Goal: Task Accomplishment & Management: Manage account settings

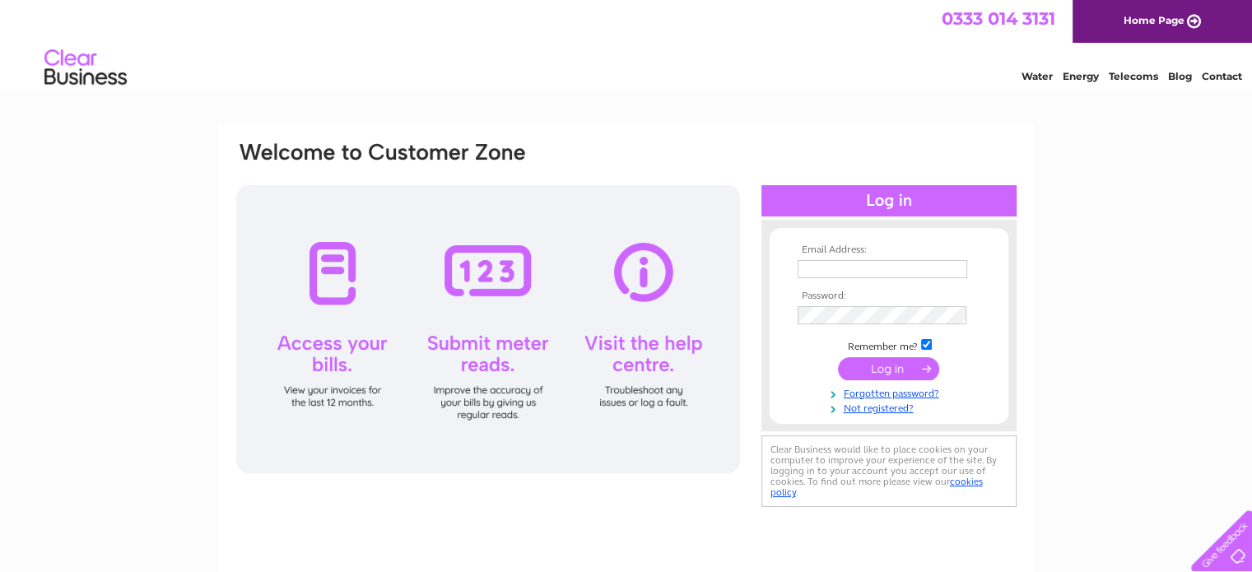
type input "jeff@earcarespecialists.co.uk"
click at [899, 365] on input "submit" at bounding box center [888, 368] width 101 height 23
click at [914, 365] on input "submit" at bounding box center [888, 368] width 101 height 23
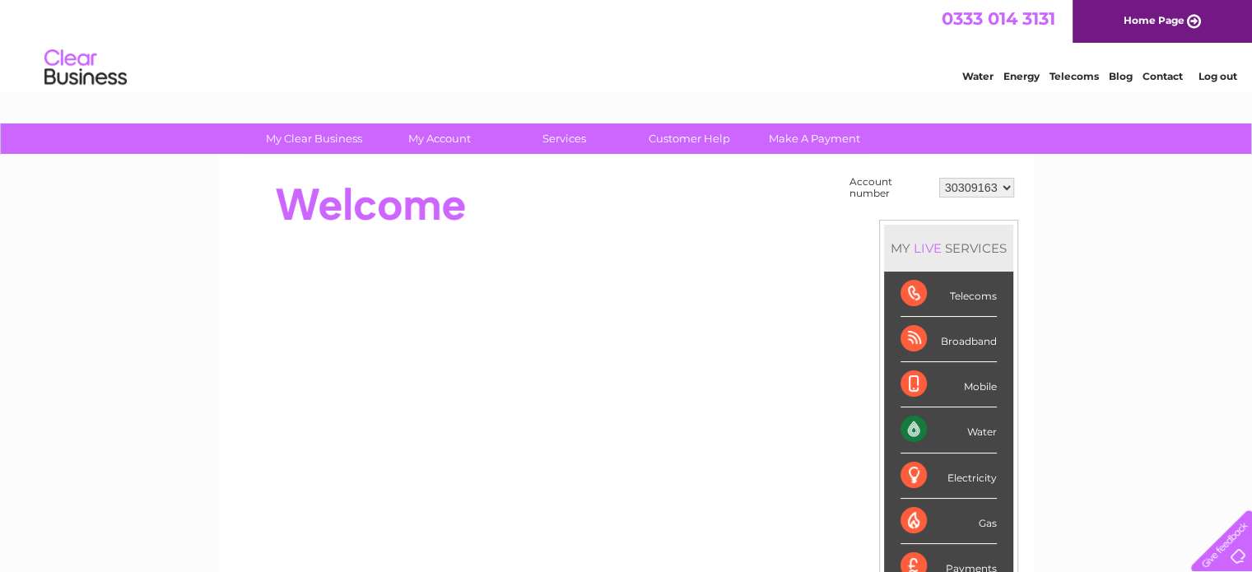
click at [976, 73] on link "Water" at bounding box center [977, 76] width 31 height 12
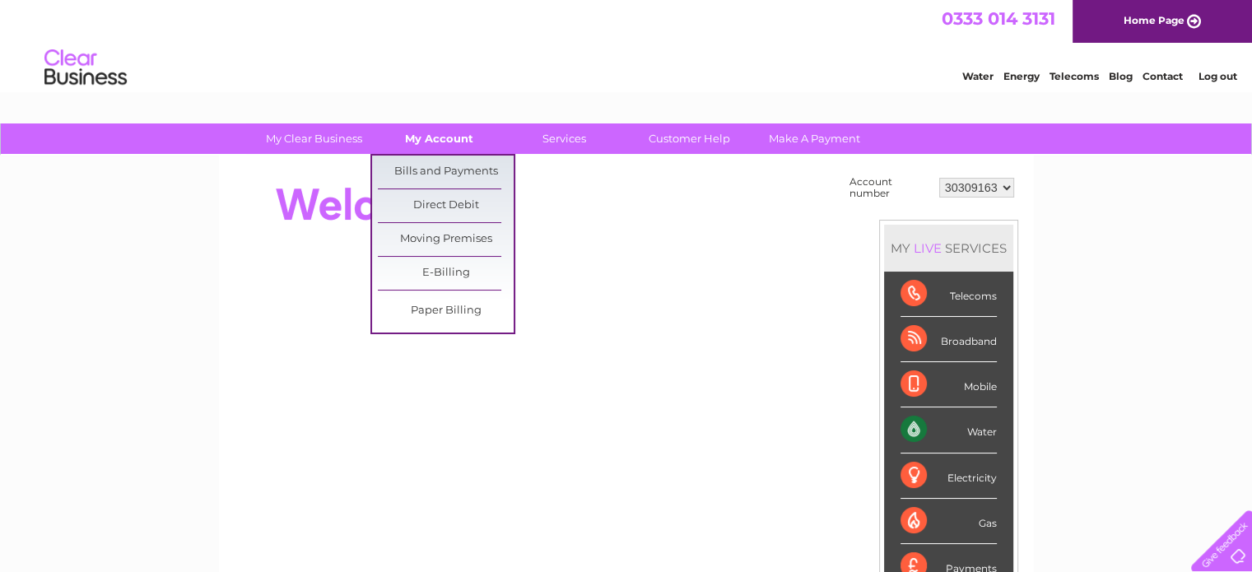
click at [430, 134] on link "My Account" at bounding box center [439, 138] width 136 height 30
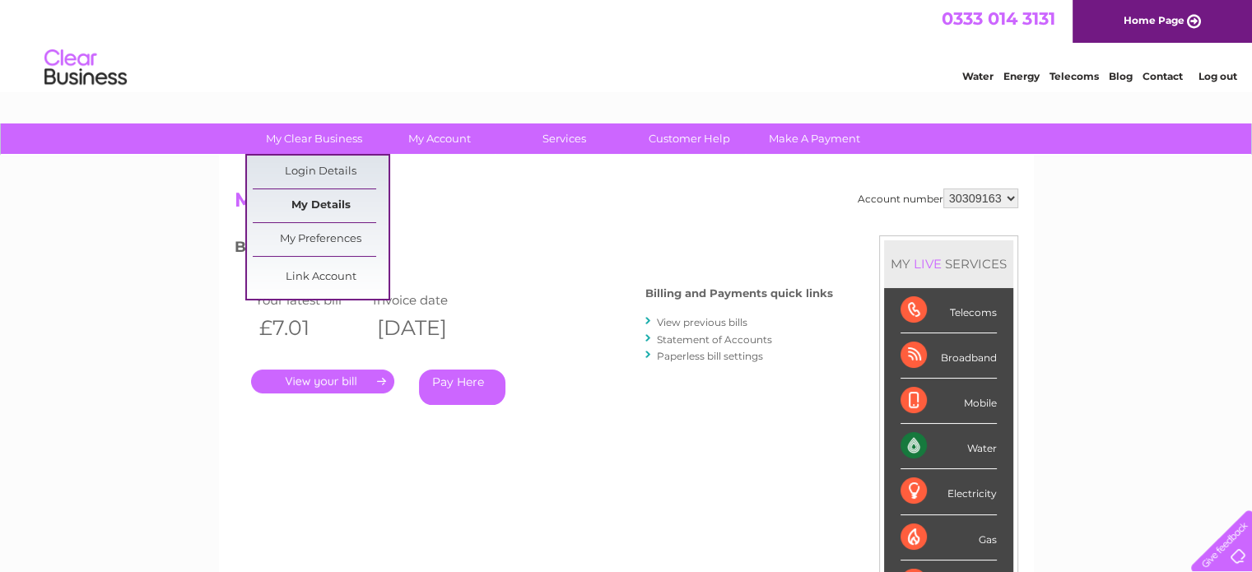
click at [325, 198] on link "My Details" at bounding box center [321, 205] width 136 height 33
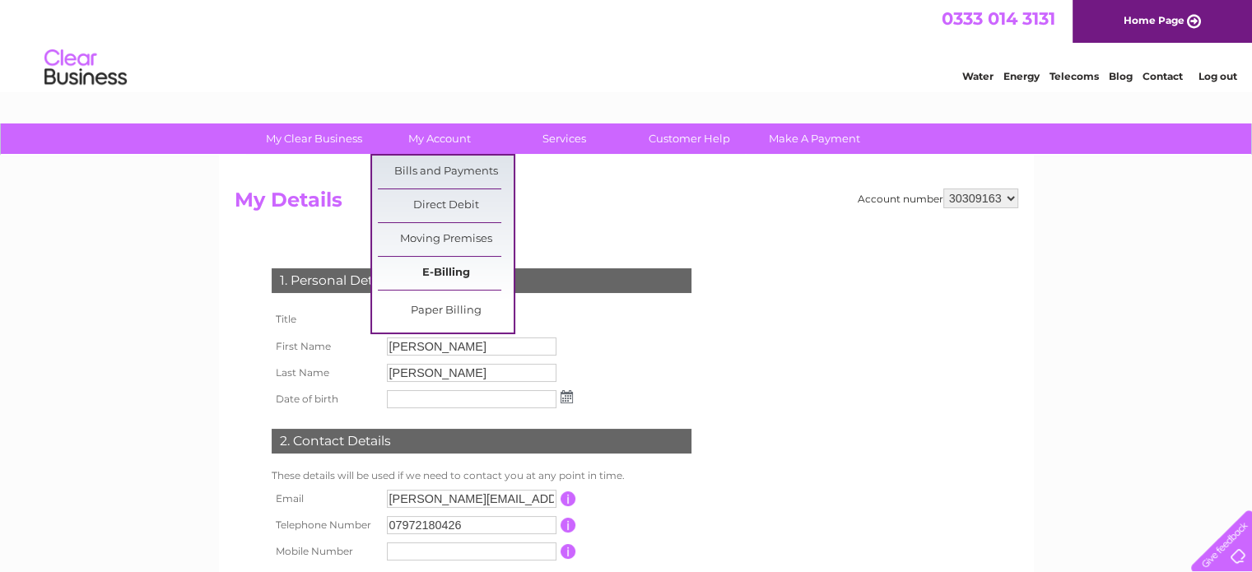
click at [448, 265] on link "E-Billing" at bounding box center [446, 273] width 136 height 33
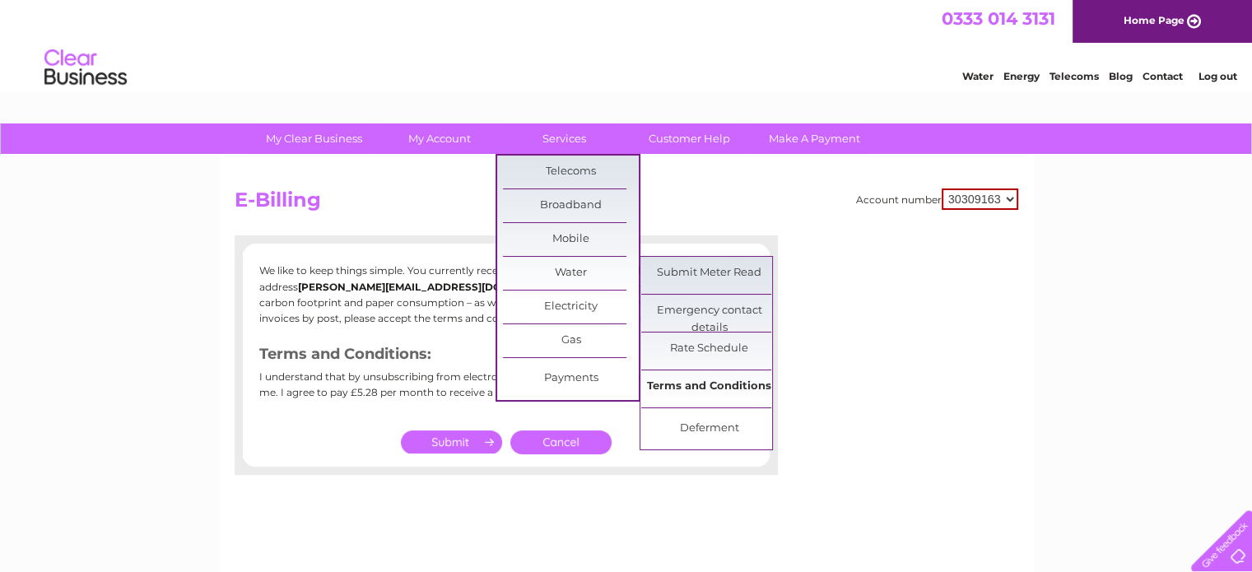
click at [704, 384] on link "Terms and Conditions" at bounding box center [709, 386] width 136 height 33
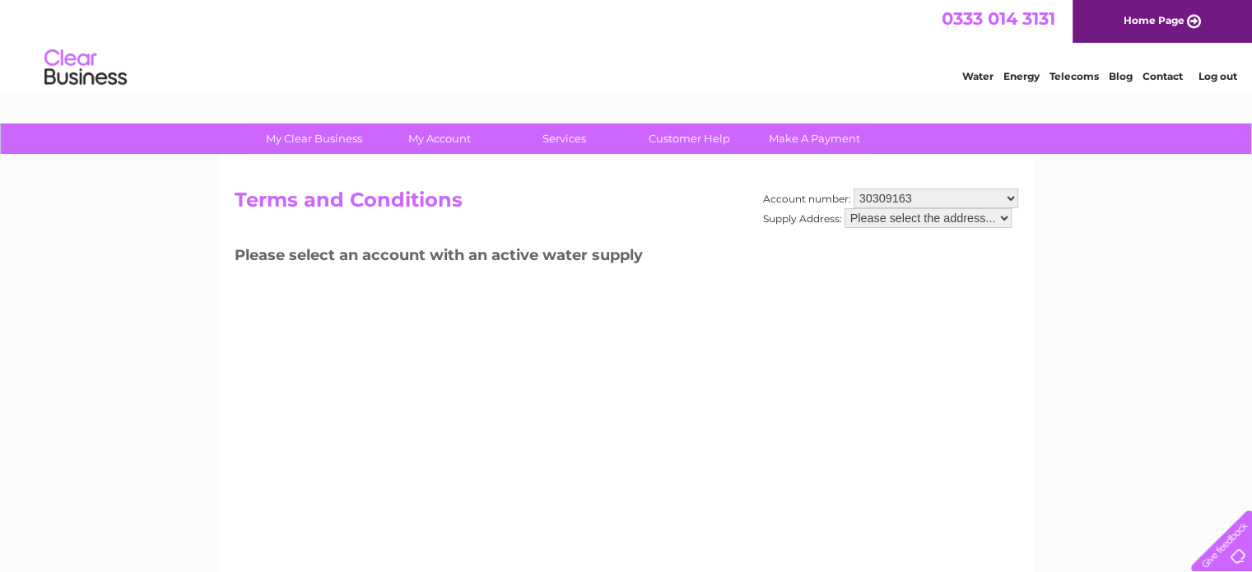
click at [994, 217] on select "Please select the address..." at bounding box center [927, 218] width 167 height 20
click at [1010, 214] on select "Please select the address..." at bounding box center [927, 218] width 167 height 20
click at [965, 216] on select "Please select the address..." at bounding box center [927, 218] width 167 height 20
click at [1005, 196] on select "30309163" at bounding box center [935, 198] width 165 height 20
click at [853, 188] on select "30309163" at bounding box center [935, 198] width 165 height 20
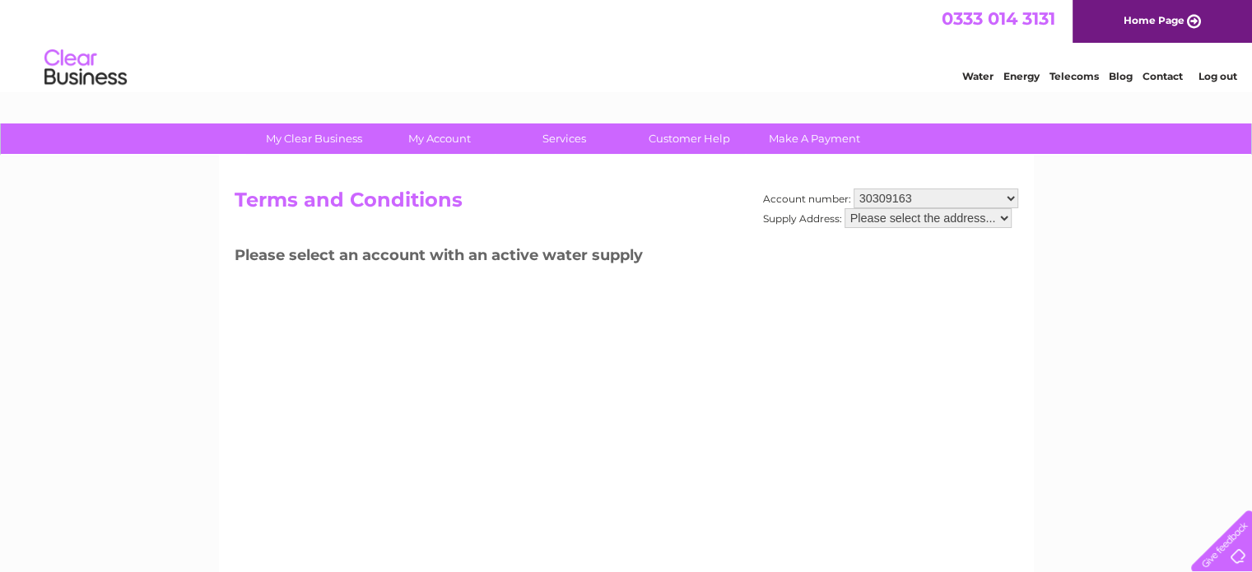
click at [895, 216] on select "Please select the address..." at bounding box center [927, 218] width 167 height 20
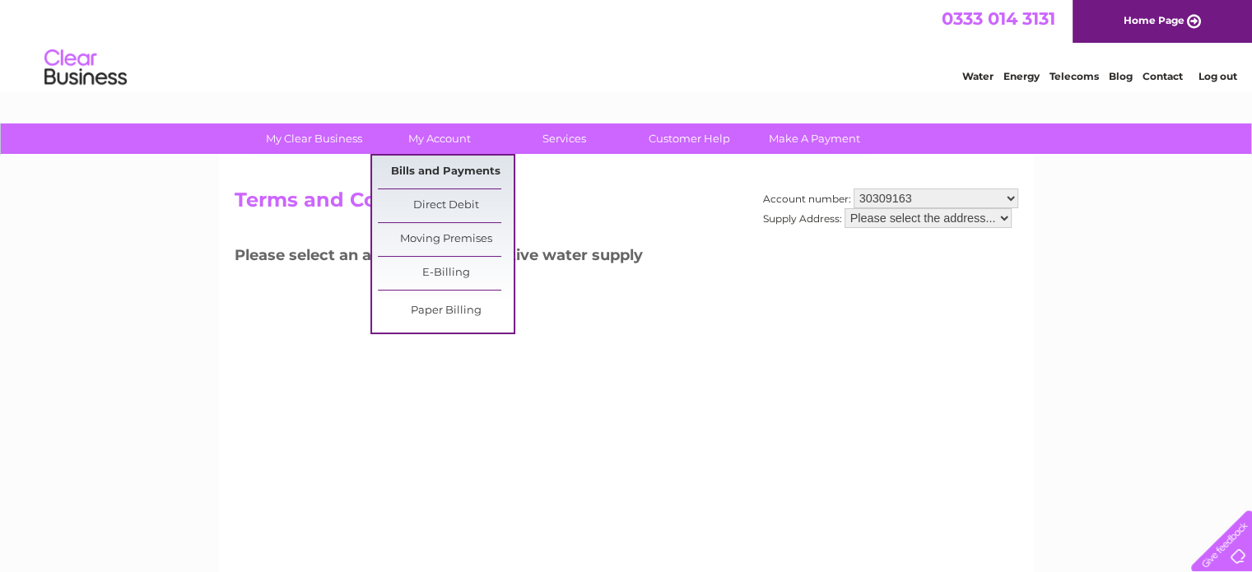
click at [434, 174] on link "Bills and Payments" at bounding box center [446, 172] width 136 height 33
